Goal: Obtain resource: Obtain resource

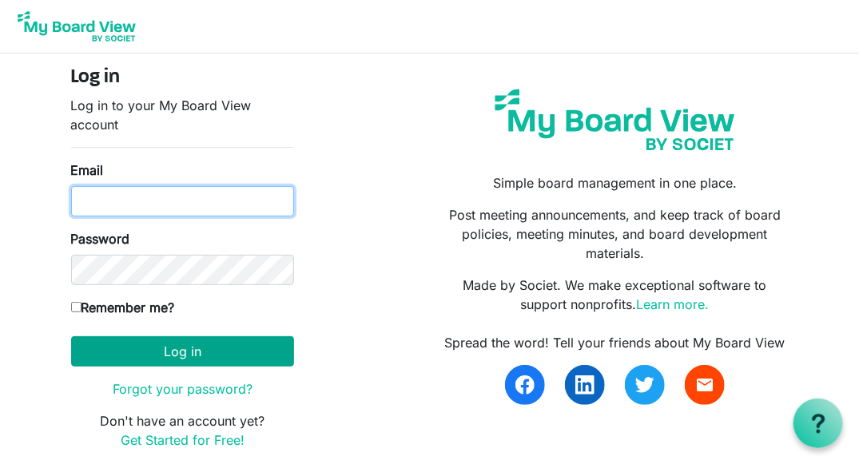
type input "[PERSON_NAME][EMAIL_ADDRESS][DOMAIN_NAME]"
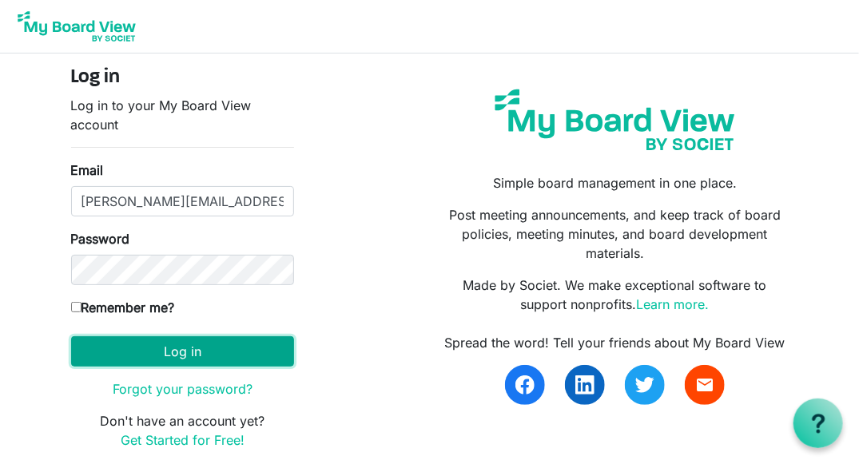
click at [167, 354] on button "Log in" at bounding box center [182, 351] width 223 height 30
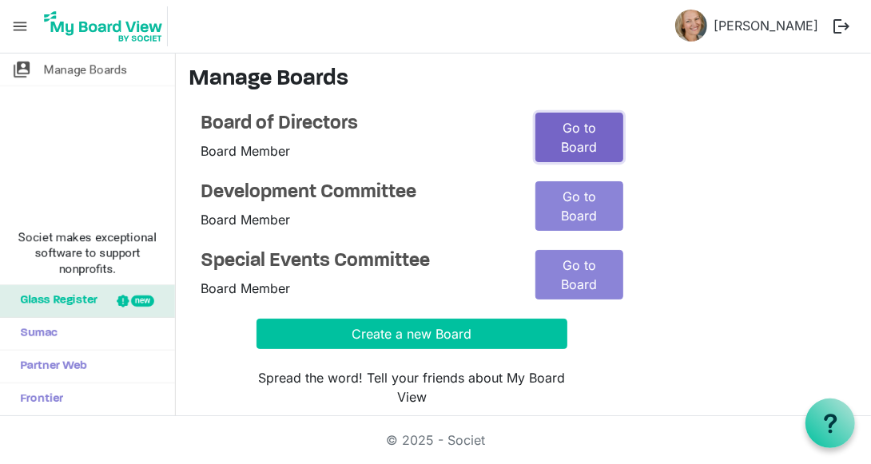
click at [579, 132] on link "Go to Board" at bounding box center [579, 138] width 88 height 50
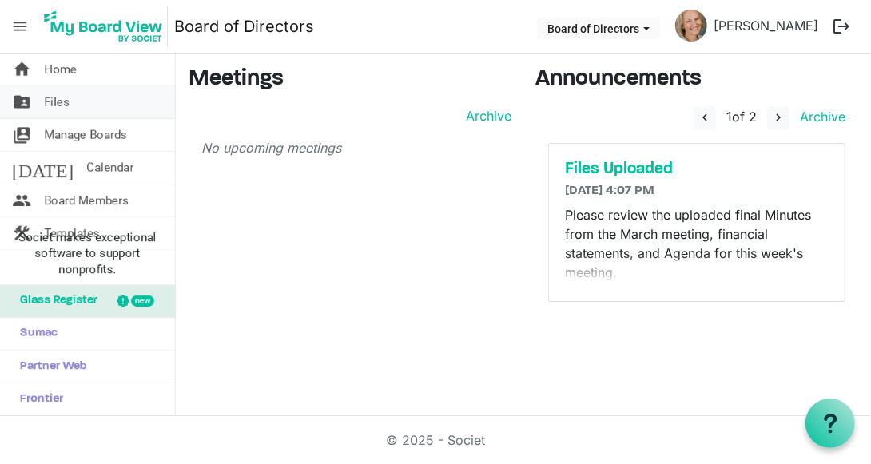
click at [66, 101] on span "Files" at bounding box center [57, 102] width 26 height 32
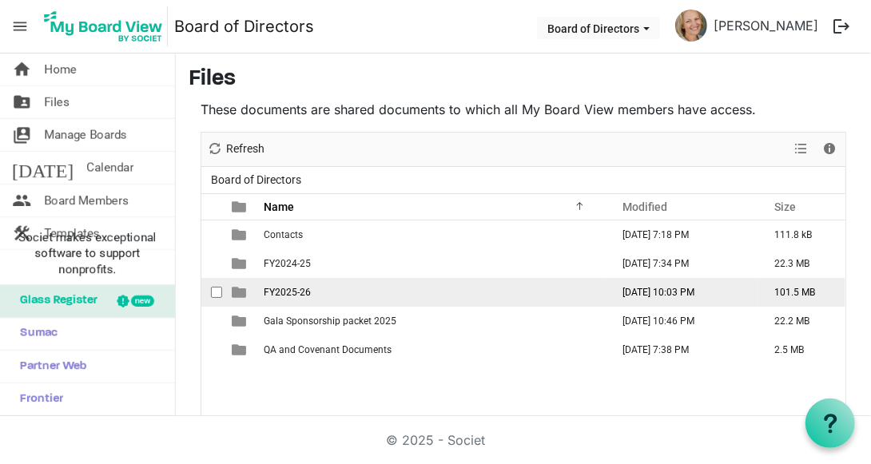
click at [290, 290] on span "FY2025-26" at bounding box center [287, 292] width 47 height 11
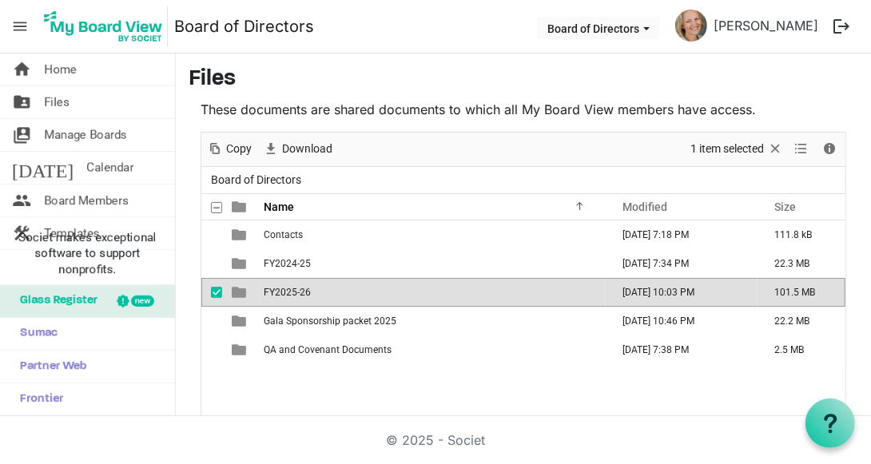
click at [289, 290] on span "FY2025-26" at bounding box center [287, 292] width 47 height 11
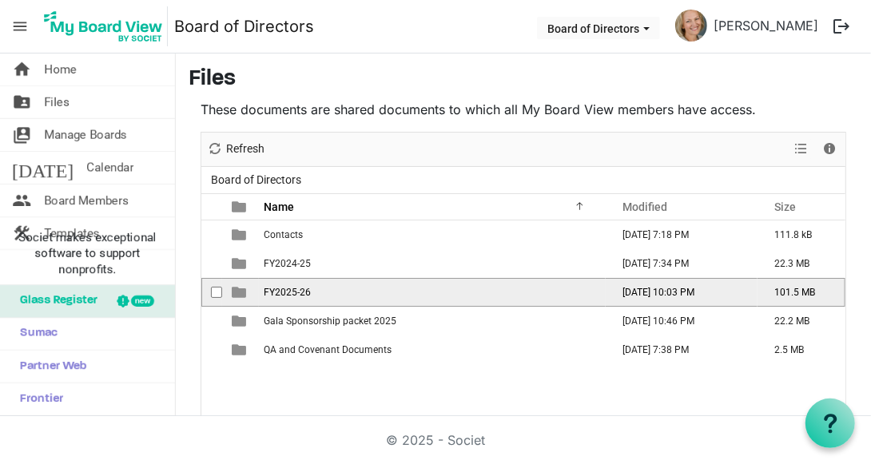
click at [217, 289] on span "checkbox" at bounding box center [216, 292] width 11 height 11
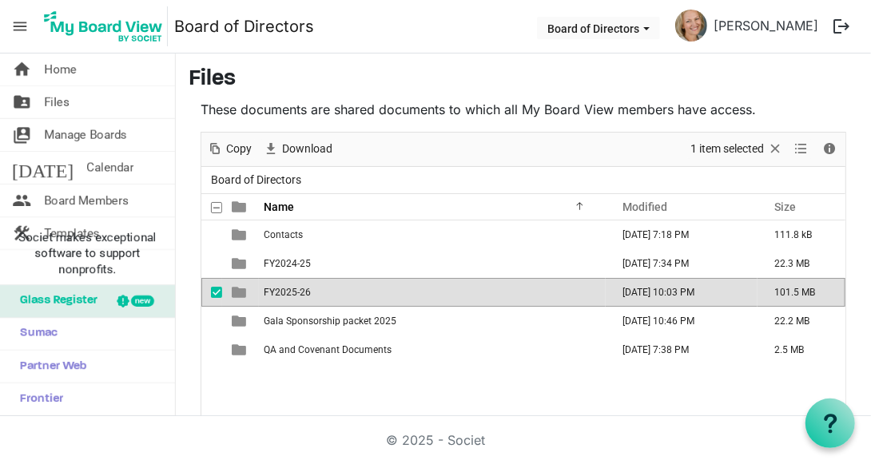
click at [291, 287] on span "FY2025-26" at bounding box center [287, 292] width 47 height 11
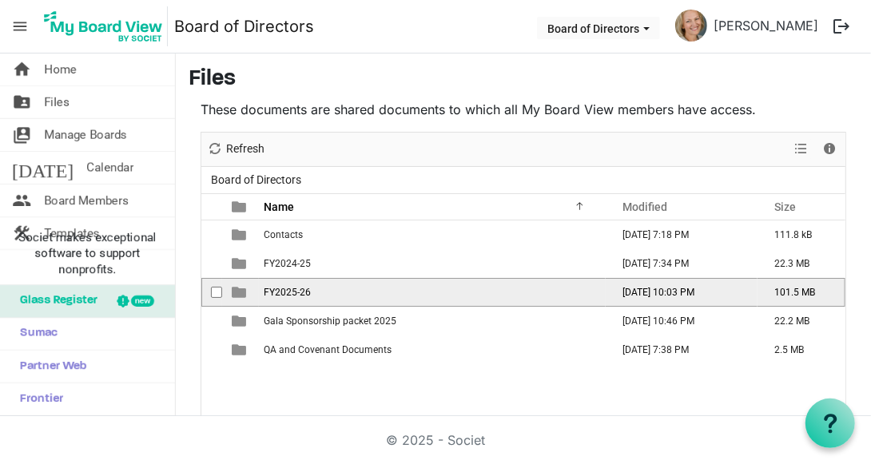
click at [291, 287] on span "FY2025-26" at bounding box center [287, 292] width 47 height 11
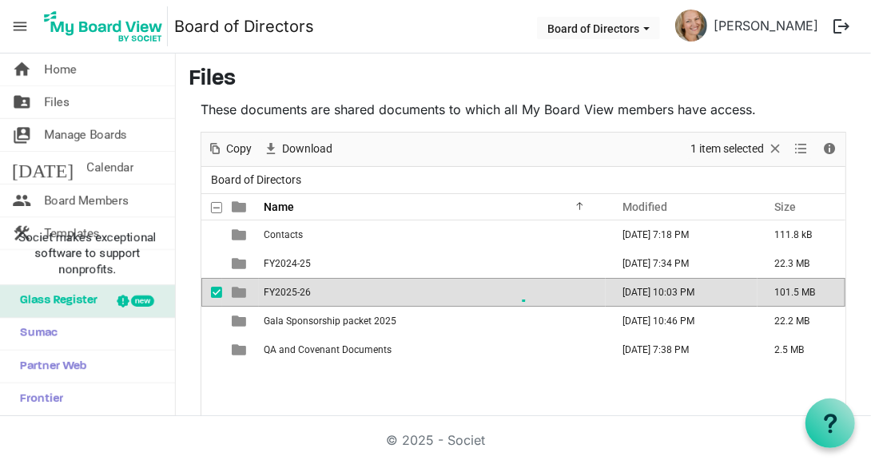
scroll to position [73, 0]
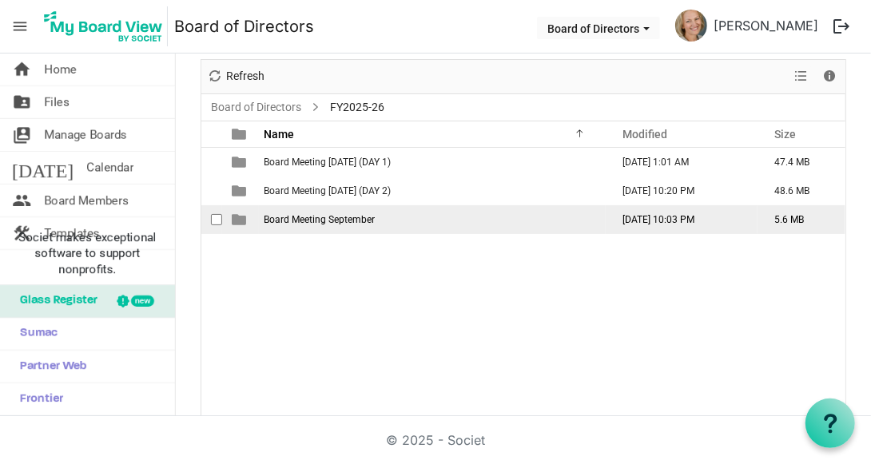
click at [317, 215] on span "Board Meeting September" at bounding box center [319, 219] width 111 height 11
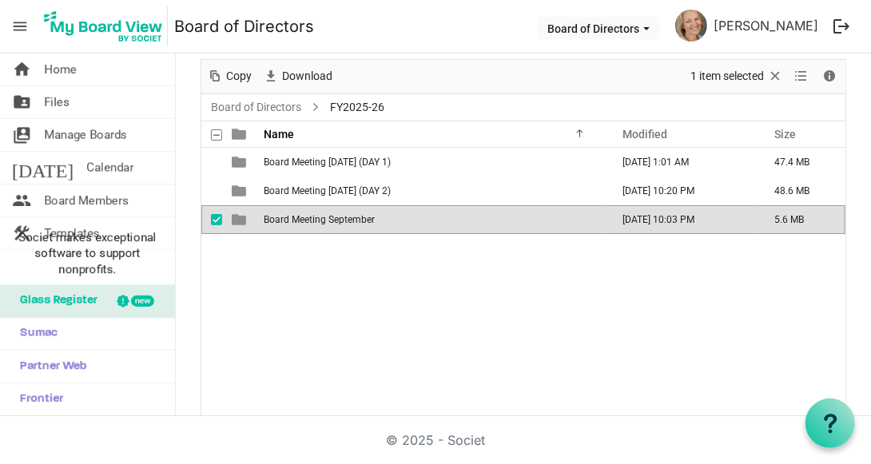
click at [317, 215] on span "Board Meeting September" at bounding box center [319, 219] width 111 height 11
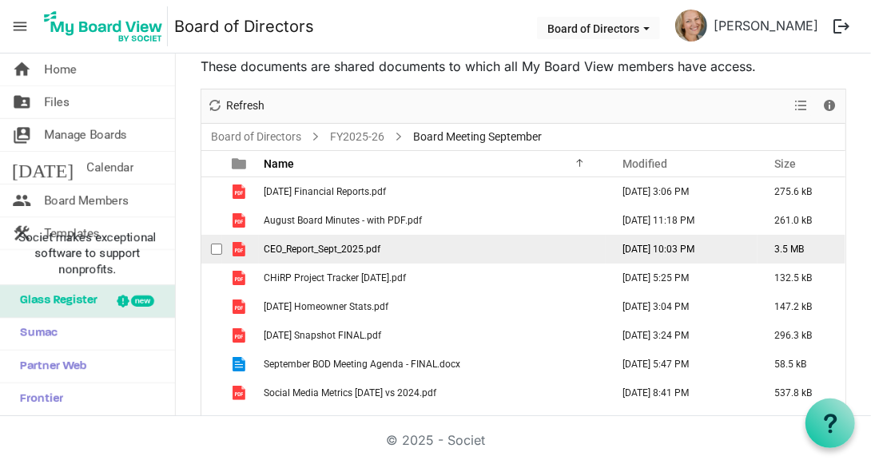
scroll to position [80, 0]
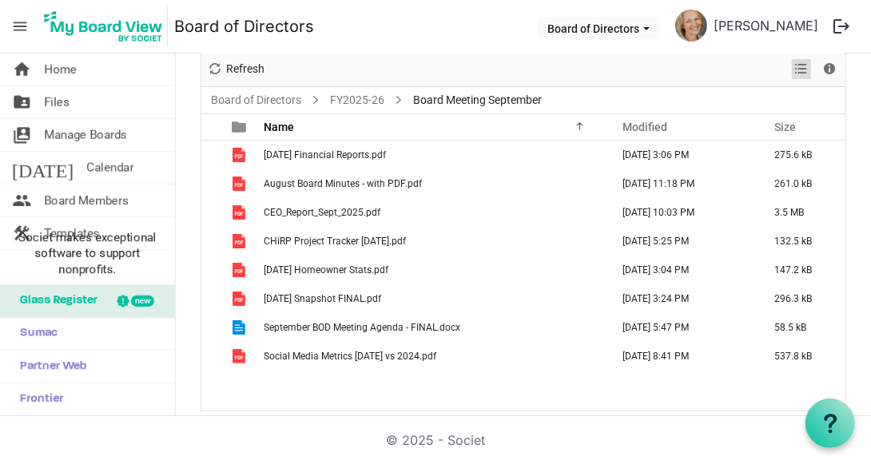
click at [793, 69] on span "View dropdownbutton" at bounding box center [801, 69] width 19 height 20
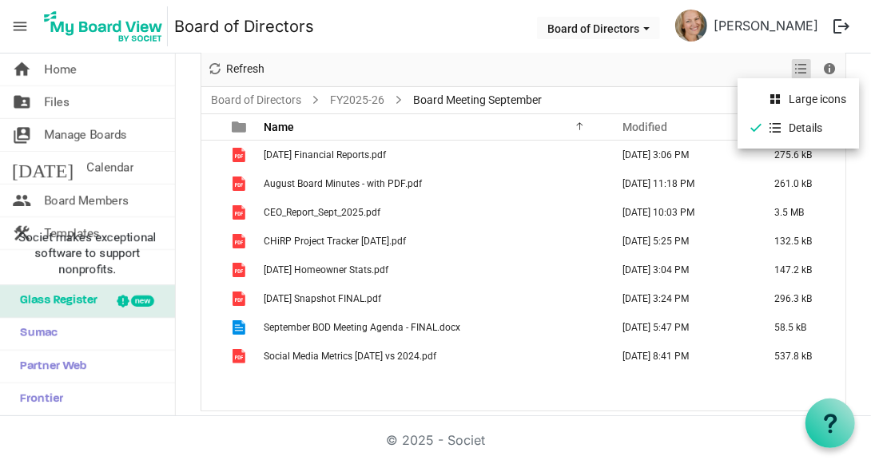
click at [793, 67] on span "View dropdownbutton" at bounding box center [801, 69] width 19 height 20
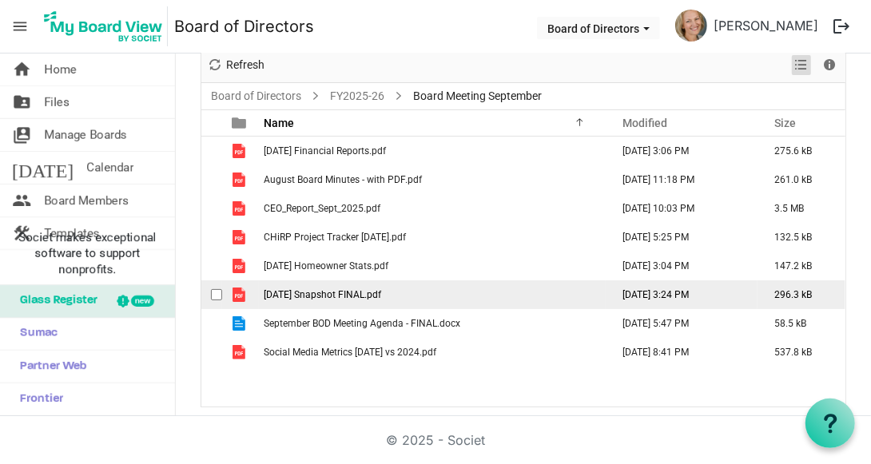
scroll to position [86, 0]
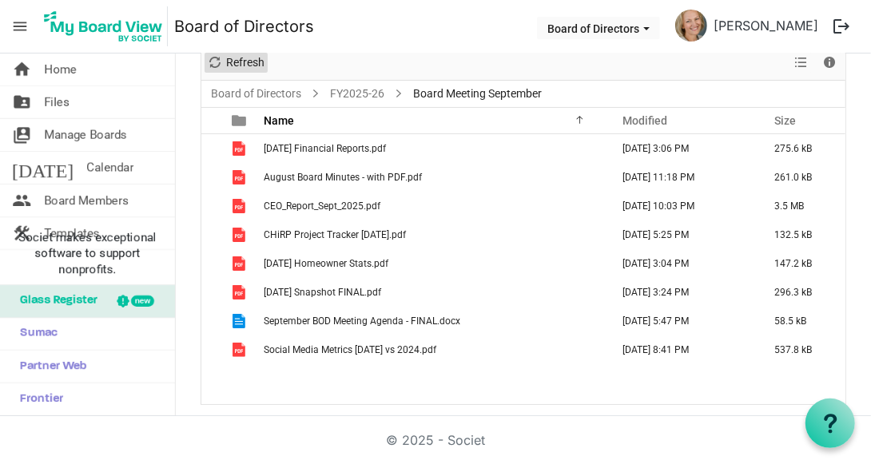
click at [212, 60] on span "Refresh" at bounding box center [214, 63] width 19 height 20
click at [21, 26] on span "menu" at bounding box center [20, 26] width 30 height 30
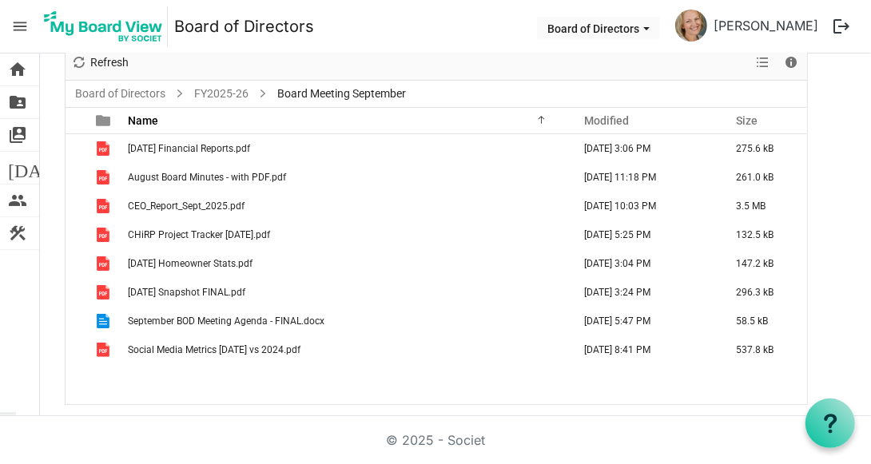
click at [18, 23] on span "menu" at bounding box center [20, 26] width 30 height 30
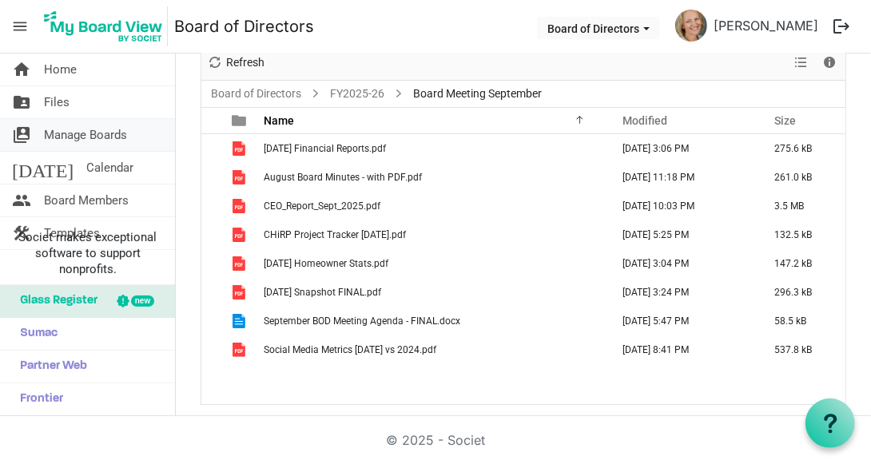
click at [86, 135] on span "Manage Boards" at bounding box center [85, 135] width 83 height 32
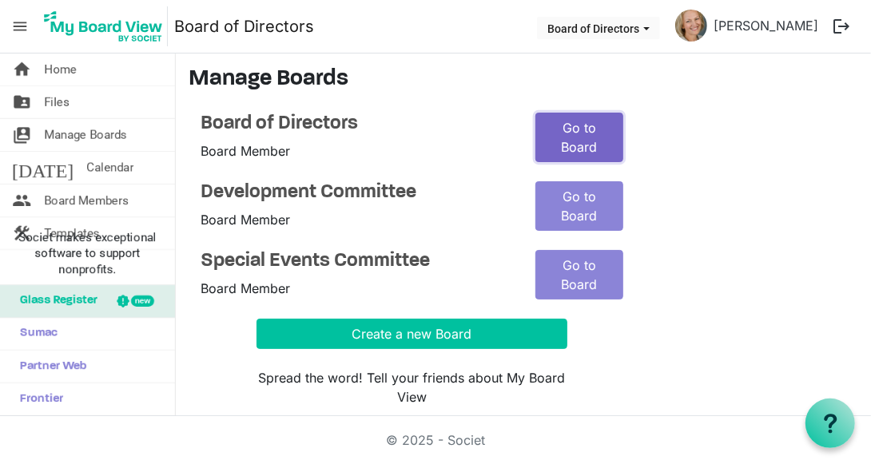
click at [565, 142] on link "Go to Board" at bounding box center [579, 138] width 88 height 50
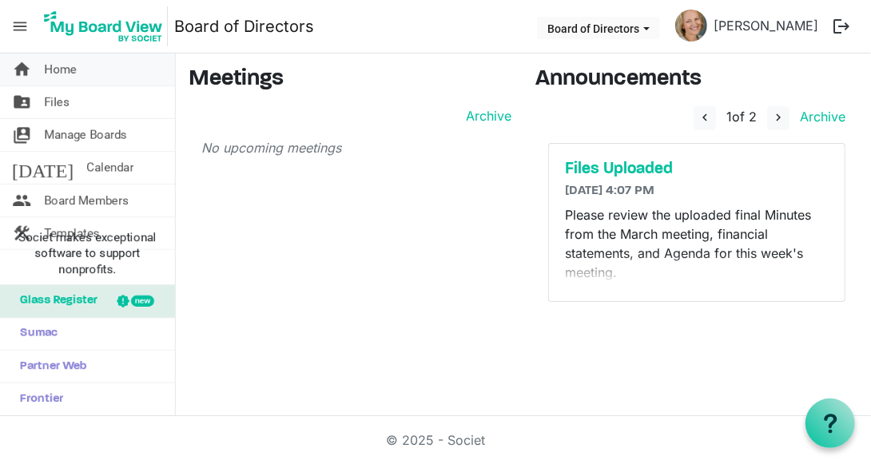
click at [26, 66] on span "home" at bounding box center [21, 70] width 19 height 32
click at [66, 70] on span "Home" at bounding box center [60, 70] width 33 height 32
click at [63, 99] on span "Files" at bounding box center [57, 102] width 26 height 32
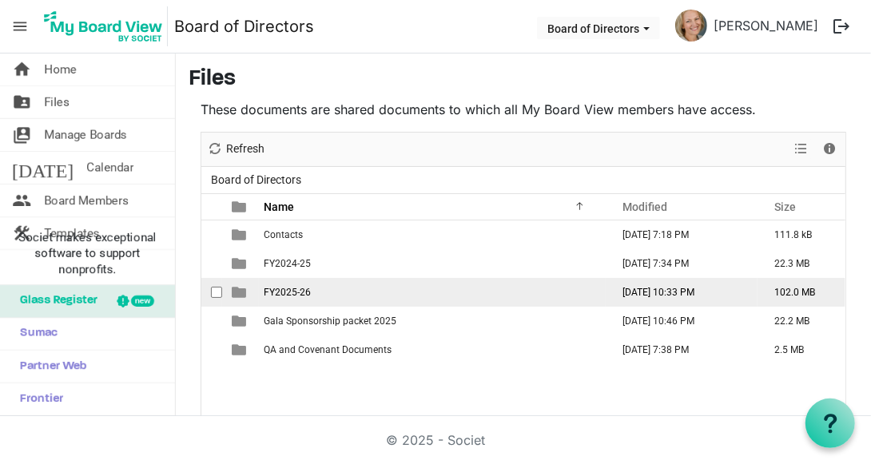
click at [296, 288] on span "FY2025-26" at bounding box center [287, 292] width 47 height 11
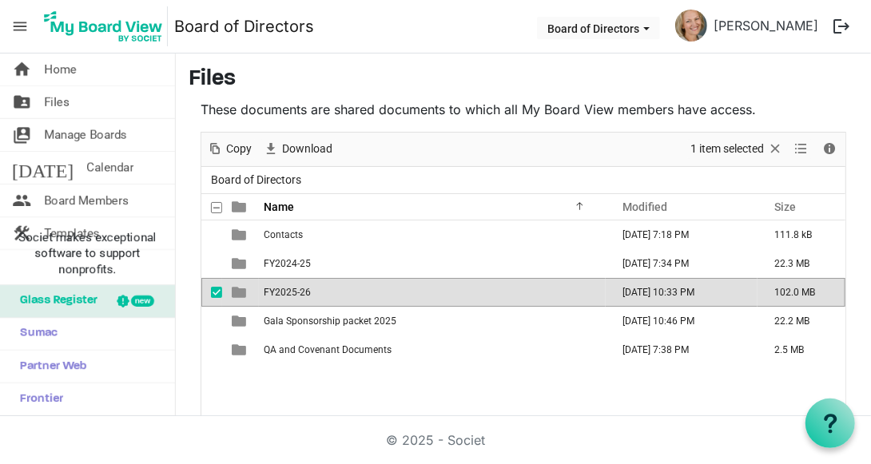
click at [296, 288] on span "FY2025-26" at bounding box center [287, 292] width 47 height 11
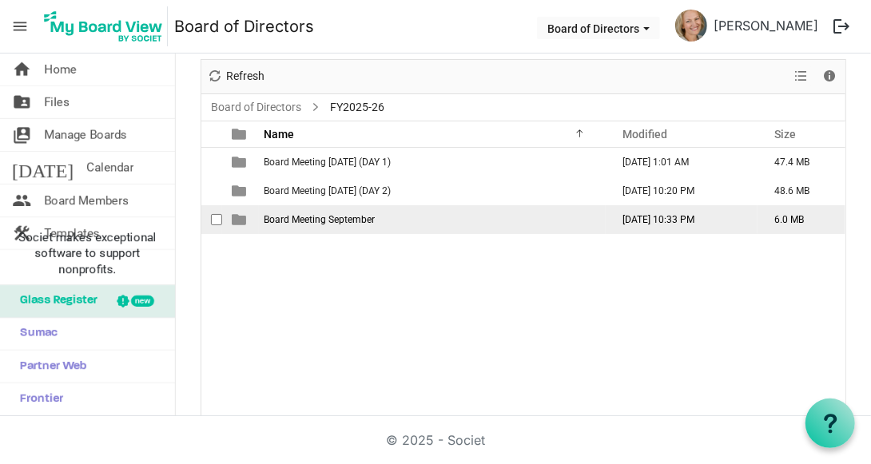
click at [316, 210] on td "Board Meeting September" at bounding box center [432, 219] width 347 height 29
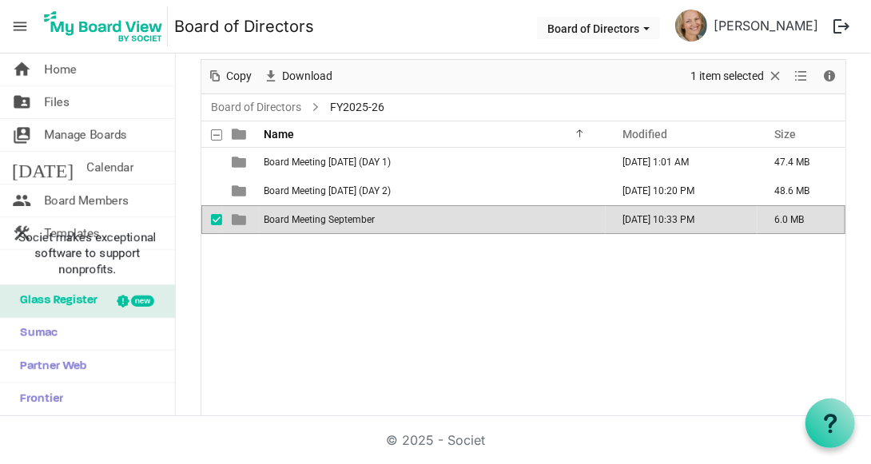
click at [316, 210] on td "Board Meeting September" at bounding box center [432, 219] width 347 height 29
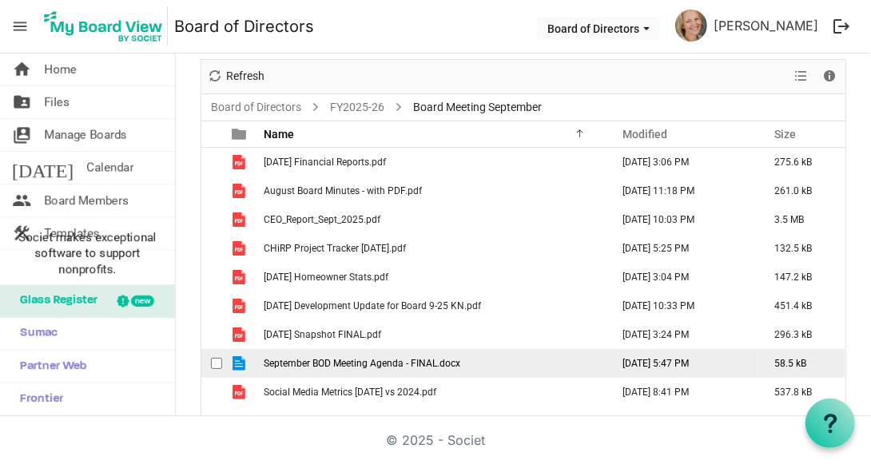
click at [371, 360] on span "September BOD Meeting Agenda - FINAL.docx" at bounding box center [362, 363] width 197 height 11
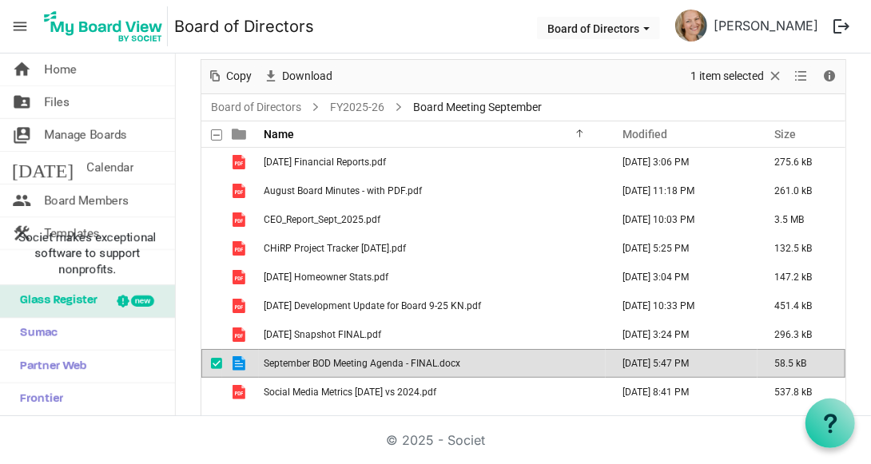
click at [371, 360] on span "September BOD Meeting Agenda - FINAL.docx" at bounding box center [362, 363] width 197 height 11
click at [214, 358] on span "checkbox" at bounding box center [216, 363] width 11 height 11
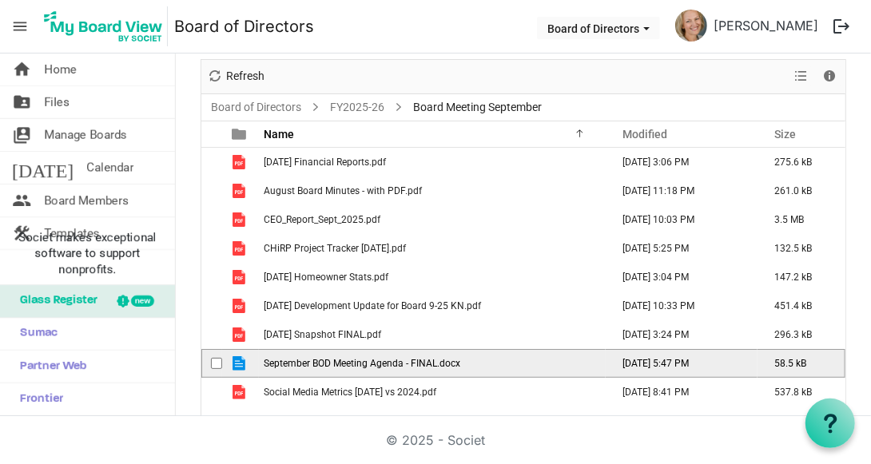
click at [324, 361] on span "September BOD Meeting Agenda - FINAL.docx" at bounding box center [362, 363] width 197 height 11
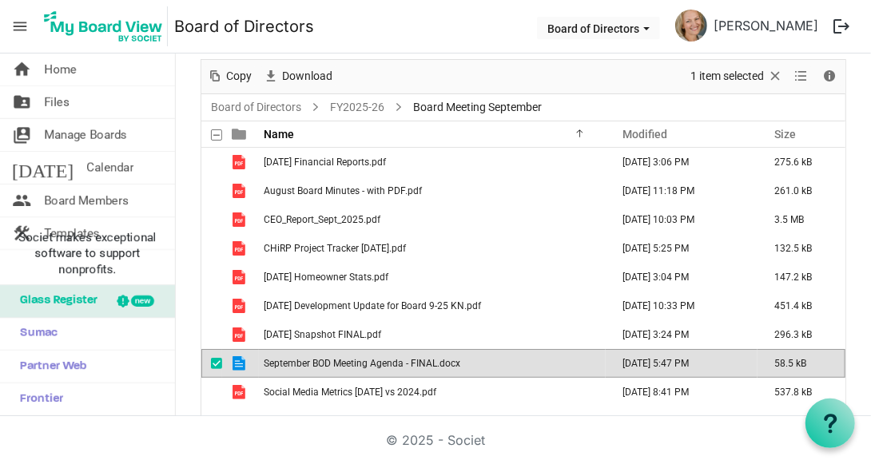
click at [219, 359] on span "checkbox" at bounding box center [216, 363] width 11 height 11
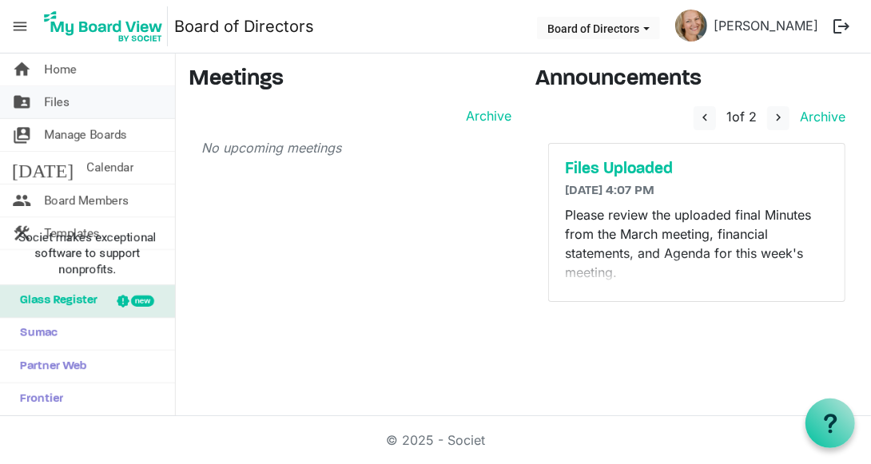
click at [100, 104] on link "folder_shared Files" at bounding box center [87, 102] width 175 height 32
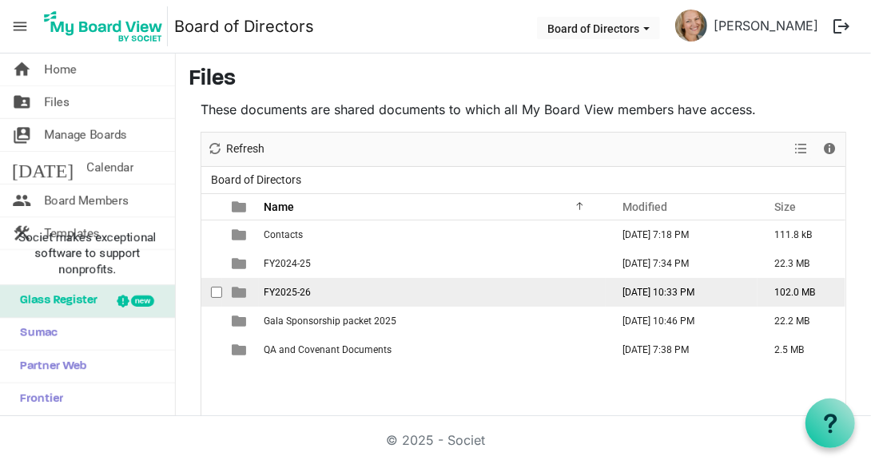
click at [302, 290] on span "FY2025-26" at bounding box center [287, 292] width 47 height 11
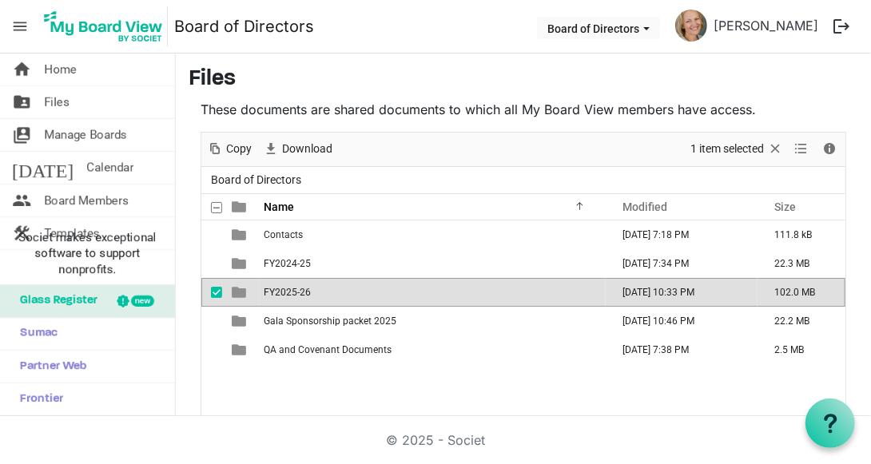
click at [302, 290] on span "FY2025-26" at bounding box center [287, 292] width 47 height 11
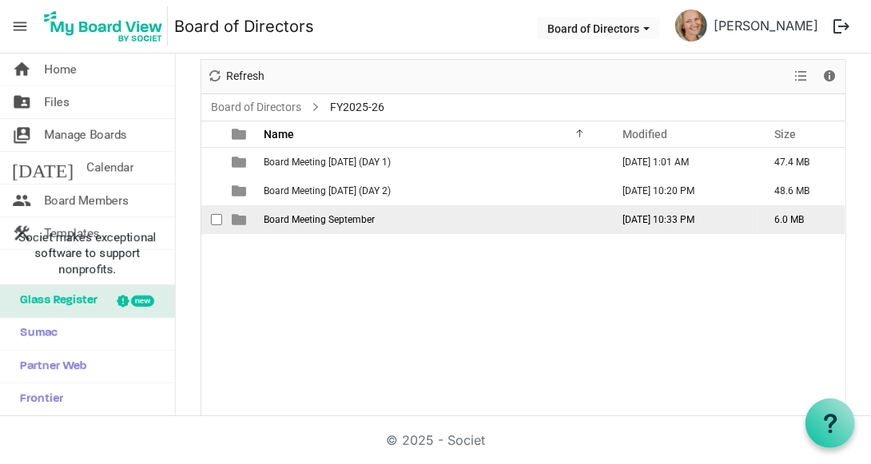
click at [344, 217] on span "Board Meeting September" at bounding box center [319, 219] width 111 height 11
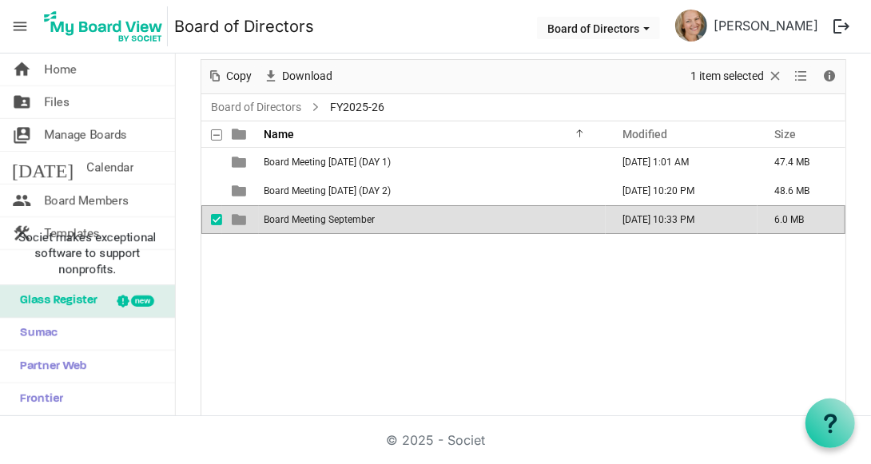
click at [344, 217] on span "Board Meeting September" at bounding box center [319, 219] width 111 height 11
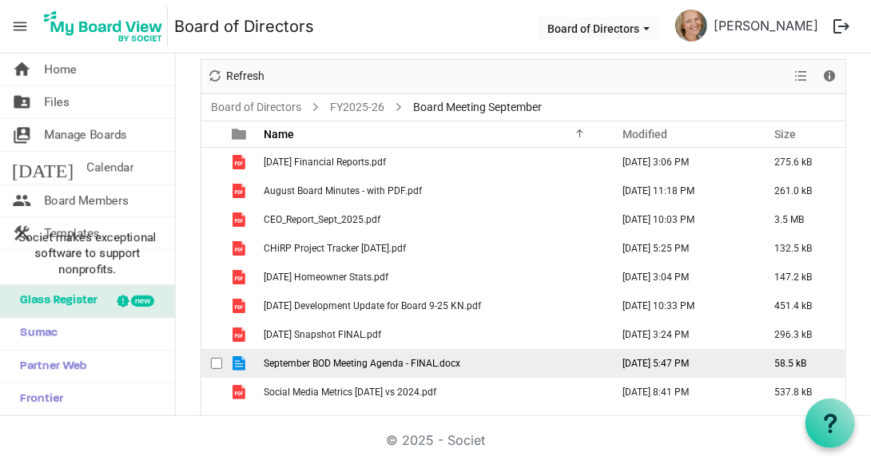
click at [363, 362] on span "September BOD Meeting Agenda - FINAL.docx" at bounding box center [362, 363] width 197 height 11
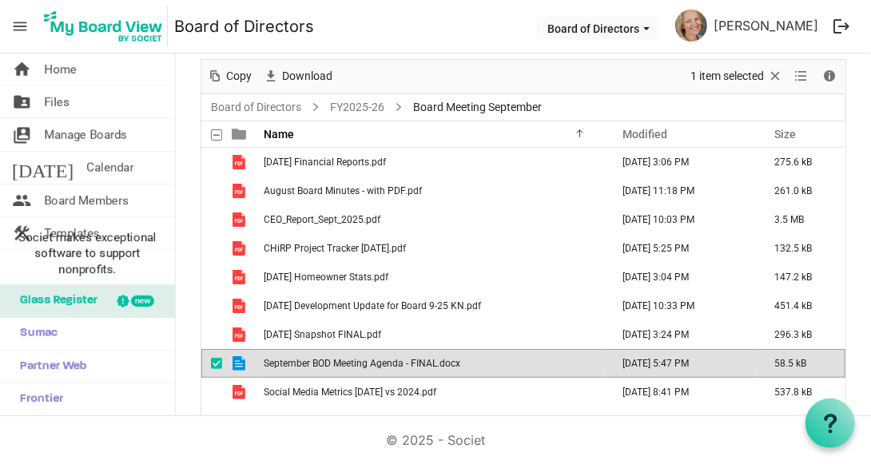
click at [363, 362] on span "September BOD Meeting Agenda - FINAL.docx" at bounding box center [362, 363] width 197 height 11
